Goal: Transaction & Acquisition: Purchase product/service

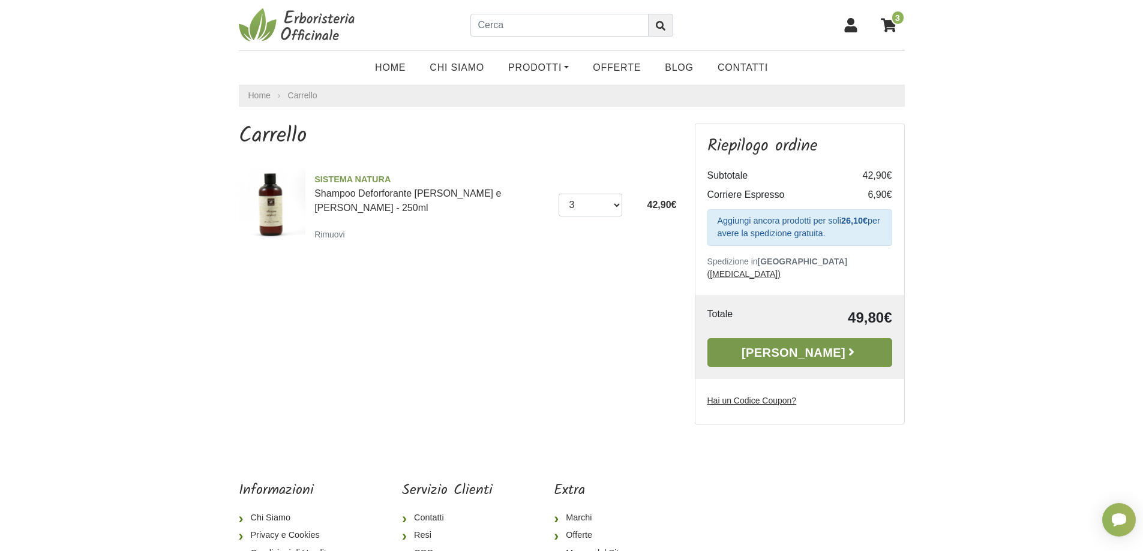
click at [781, 341] on link "[PERSON_NAME]" at bounding box center [799, 352] width 185 height 29
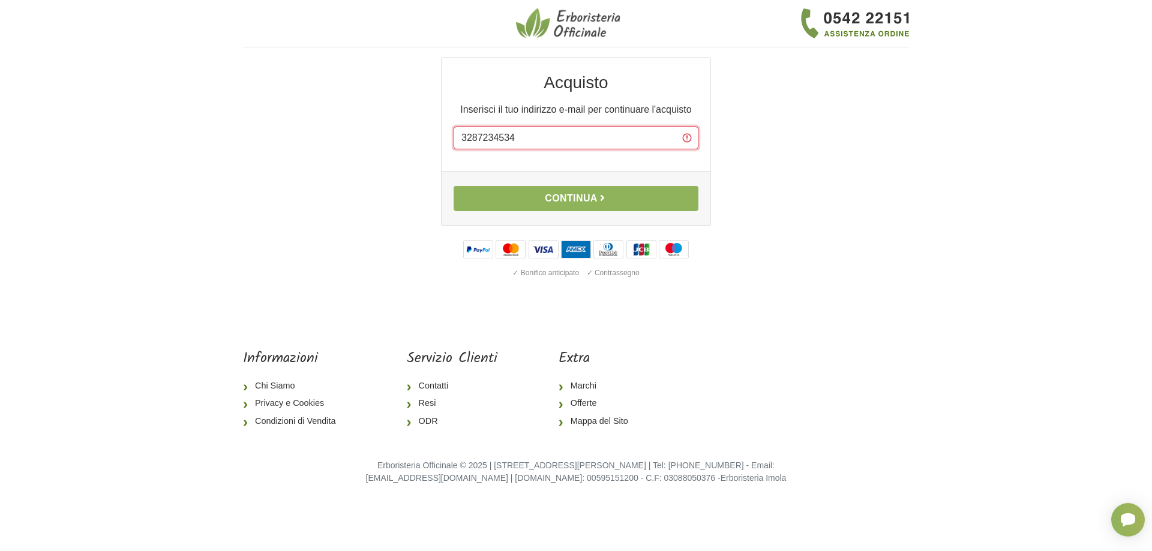
drag, startPoint x: 531, startPoint y: 139, endPoint x: 524, endPoint y: 139, distance: 7.8
click at [524, 139] on input "3287234534" at bounding box center [575, 138] width 245 height 23
type input "3"
type input "info@hotelkingjesolo.it"
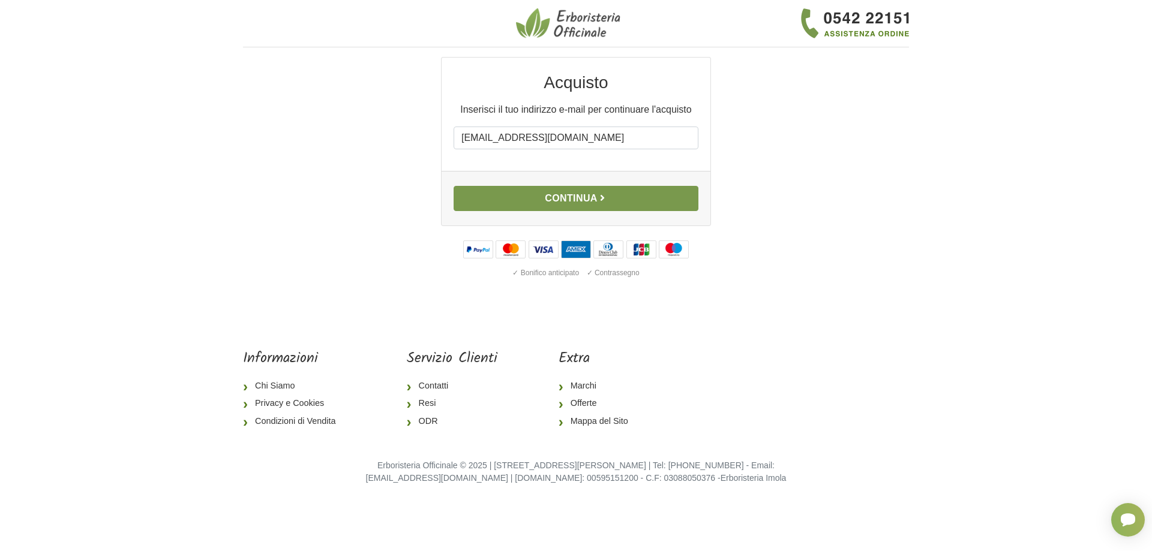
click at [558, 193] on button "Continua" at bounding box center [575, 198] width 245 height 25
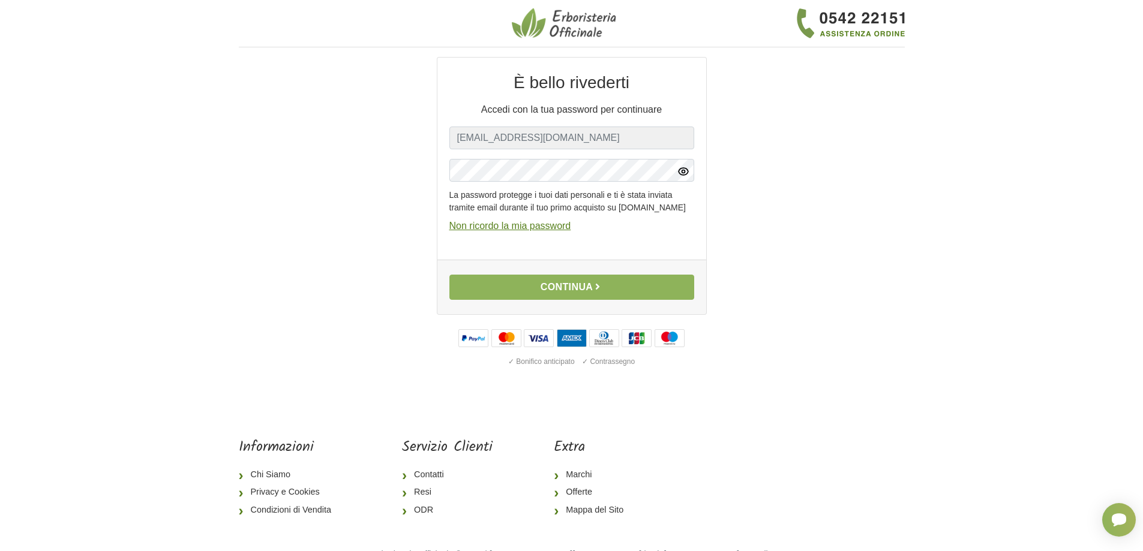
click at [682, 169] on icon "button" at bounding box center [683, 171] width 10 height 7
click at [555, 300] on button "Continua" at bounding box center [571, 287] width 245 height 25
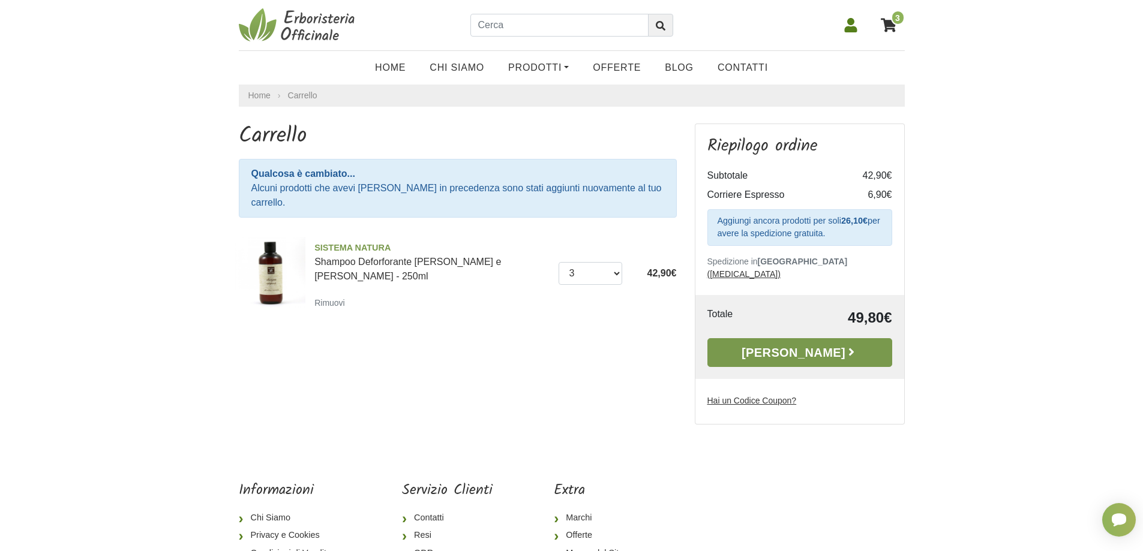
click at [805, 338] on link "[PERSON_NAME]" at bounding box center [799, 352] width 185 height 29
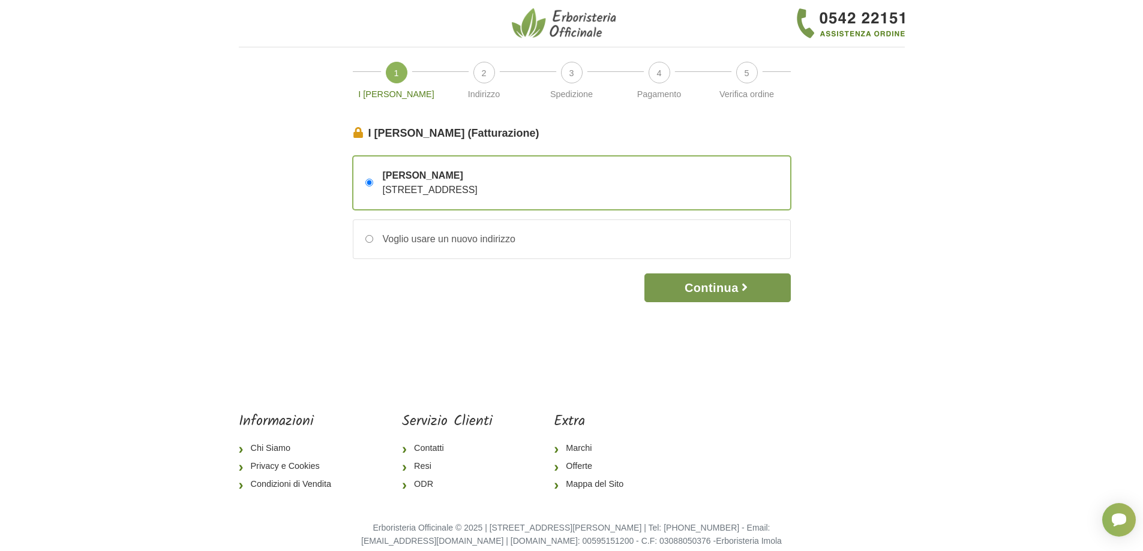
click at [705, 286] on button "Continua" at bounding box center [717, 288] width 146 height 29
click at [744, 286] on icon "button" at bounding box center [744, 287] width 12 height 12
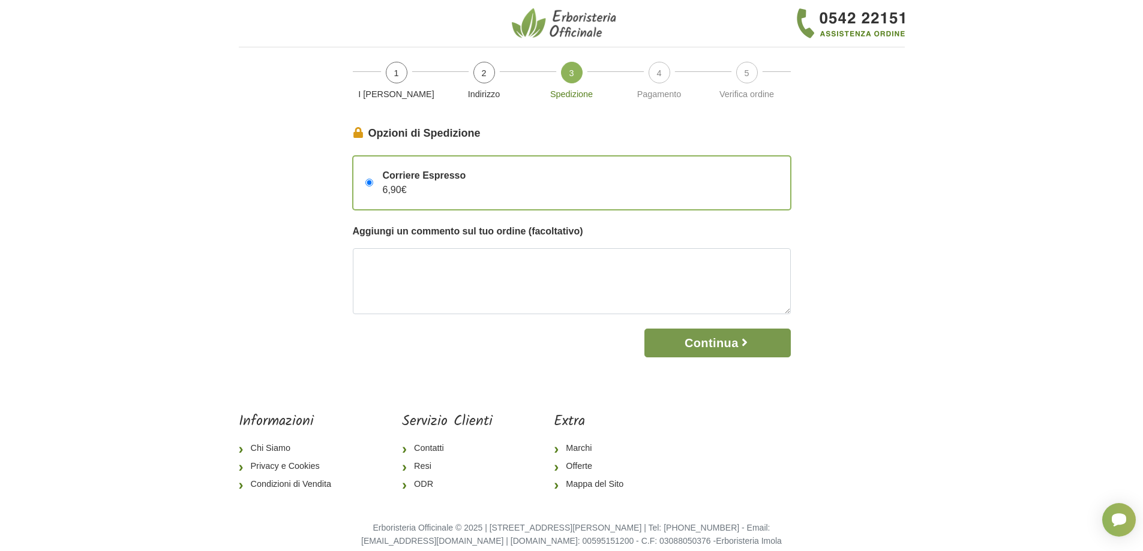
click at [714, 338] on button "Continua" at bounding box center [717, 343] width 146 height 29
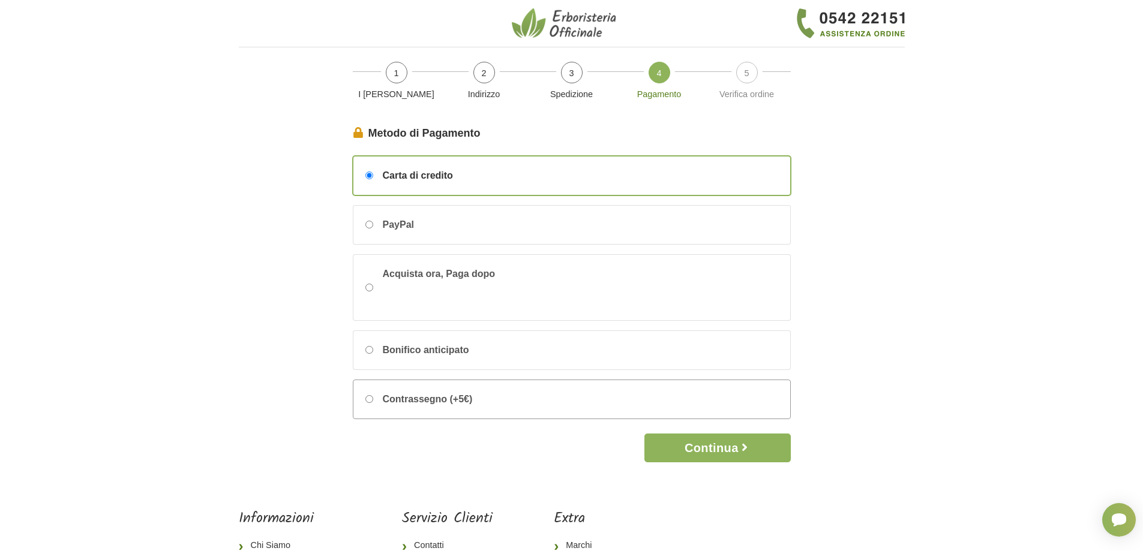
click at [369, 395] on input "Contrassegno (+5€)" at bounding box center [369, 399] width 8 height 8
radio input "true"
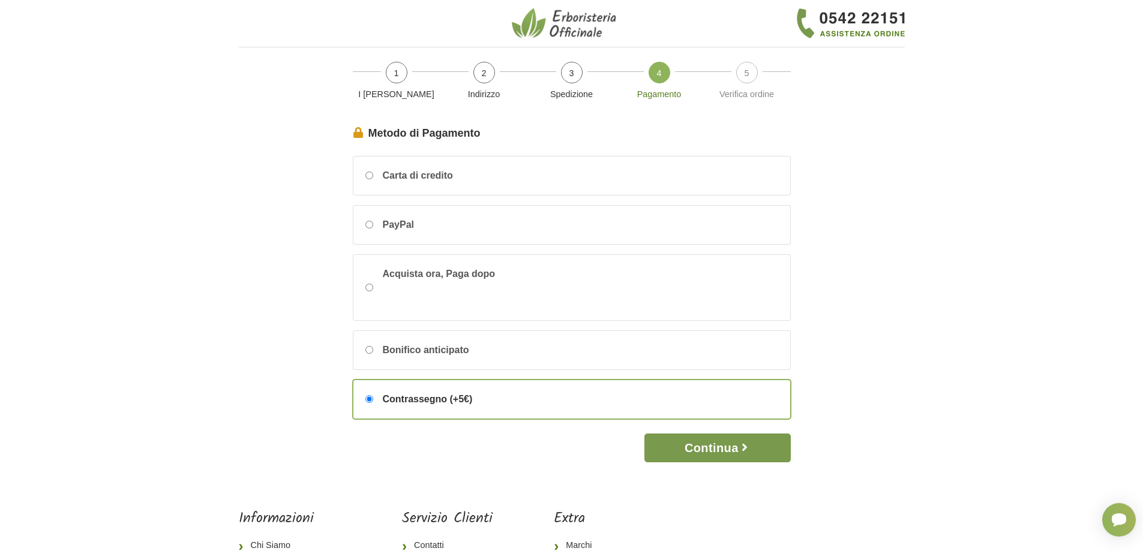
click at [716, 449] on button "Continua" at bounding box center [717, 448] width 146 height 29
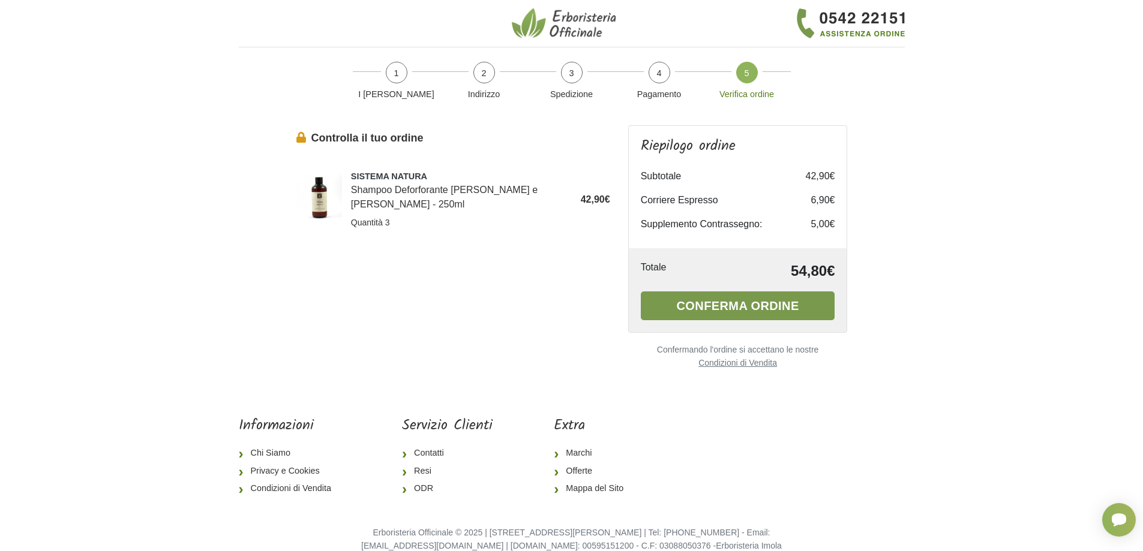
click at [744, 307] on button "Conferma ordine" at bounding box center [738, 306] width 194 height 29
